Goal: Navigation & Orientation: Find specific page/section

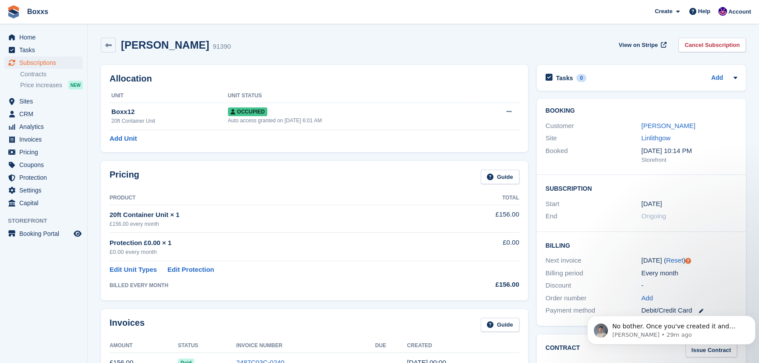
scroll to position [1339, 0]
click at [36, 38] on span "Home" at bounding box center [45, 37] width 53 height 12
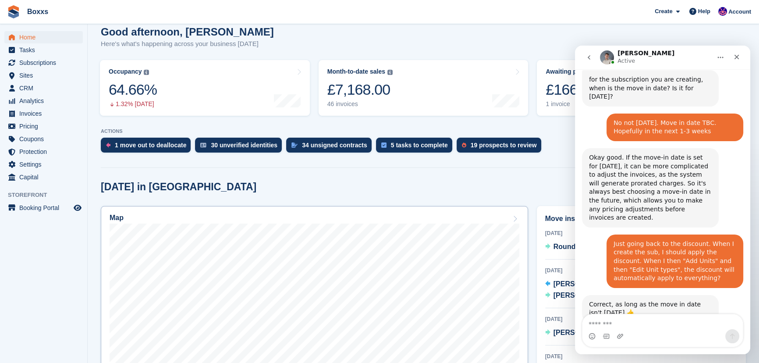
scroll to position [1339, 0]
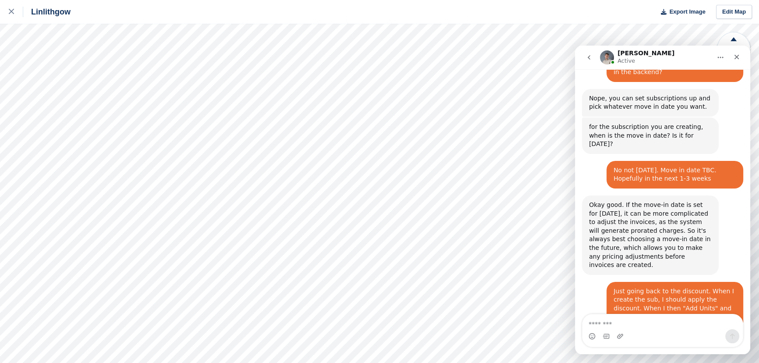
scroll to position [1339, 0]
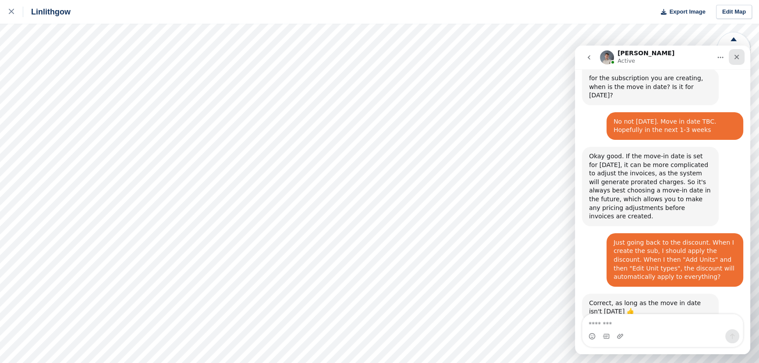
click at [737, 56] on icon "Close" at bounding box center [737, 57] width 5 height 5
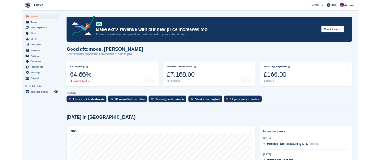
scroll to position [119, 0]
